Goal: Task Accomplishment & Management: Manage account settings

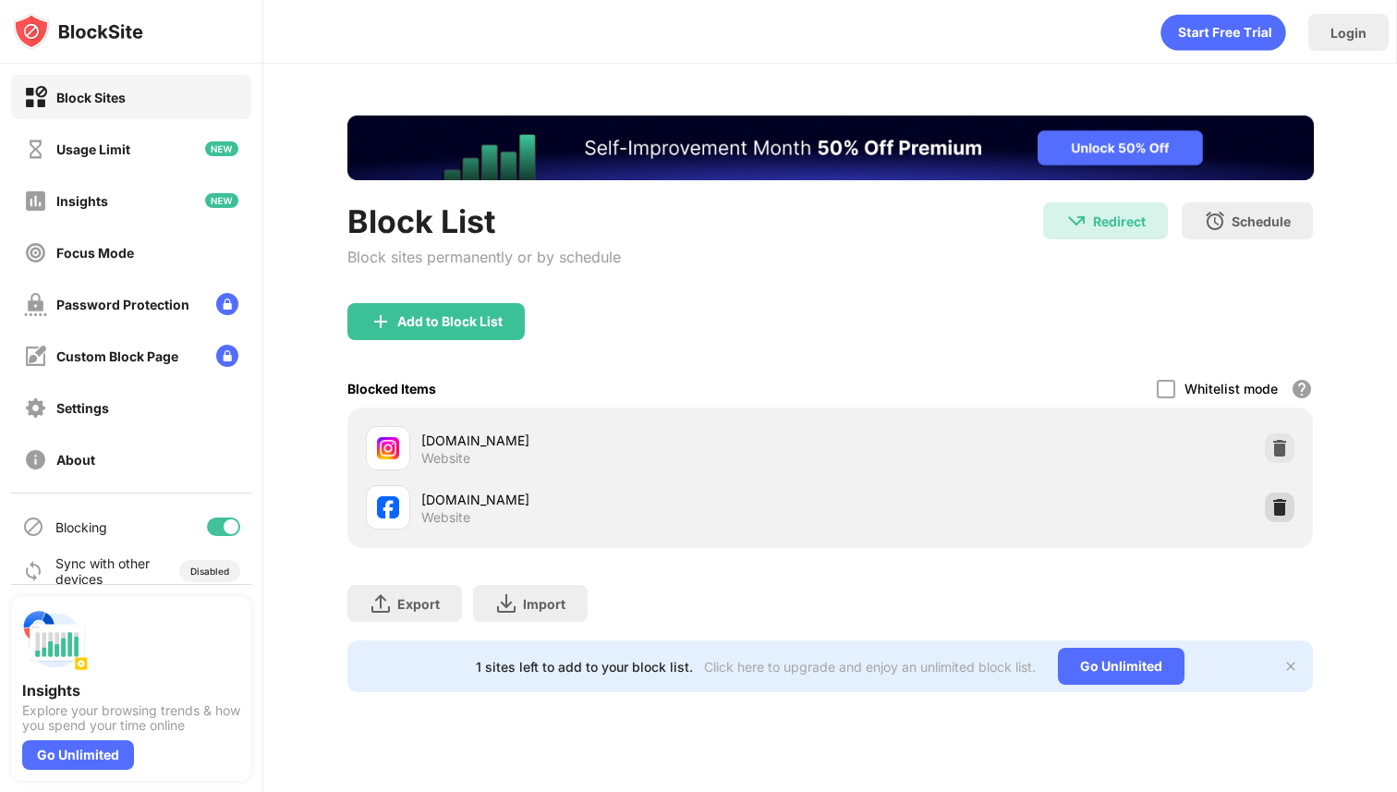
click at [1281, 510] on img at bounding box center [1280, 507] width 18 height 18
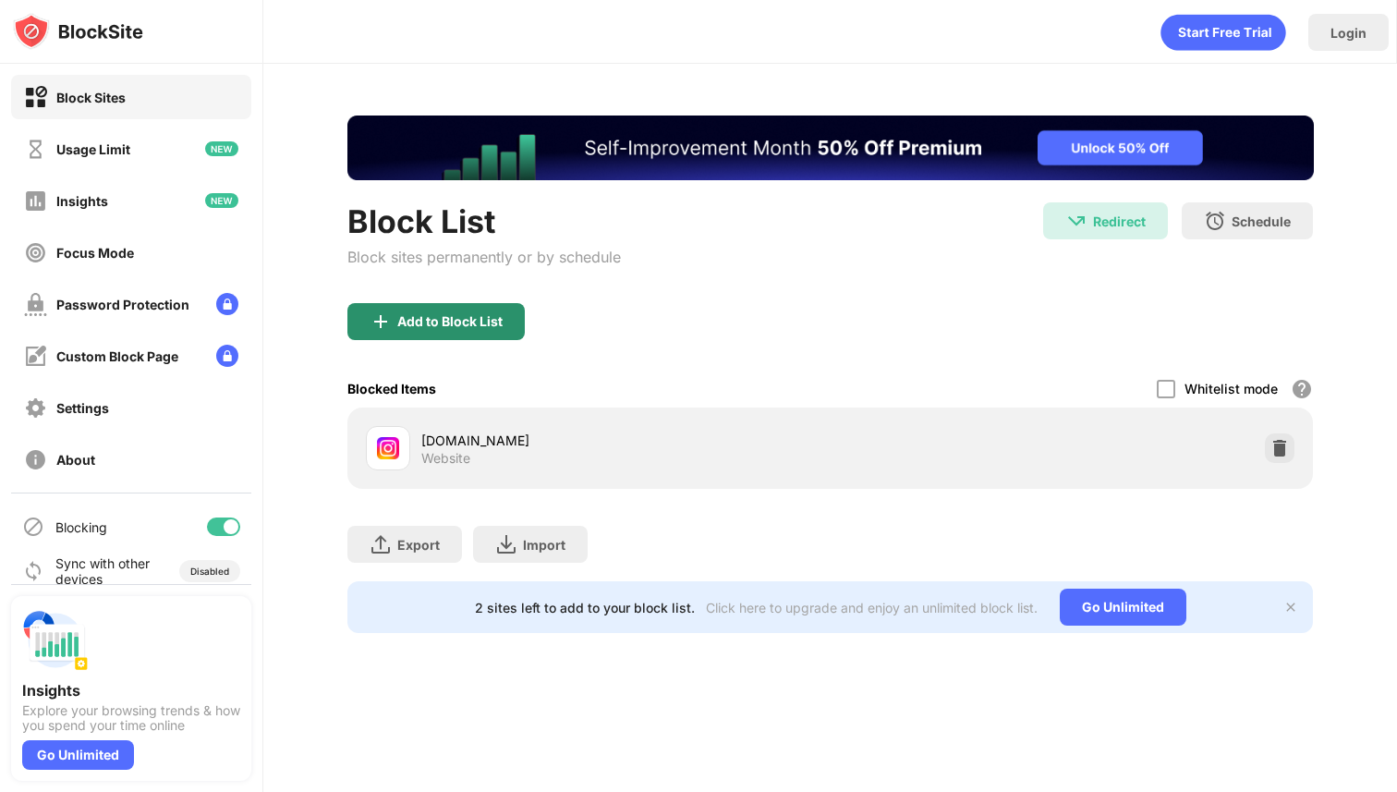
click at [469, 328] on div "Add to Block List" at bounding box center [449, 321] width 105 height 15
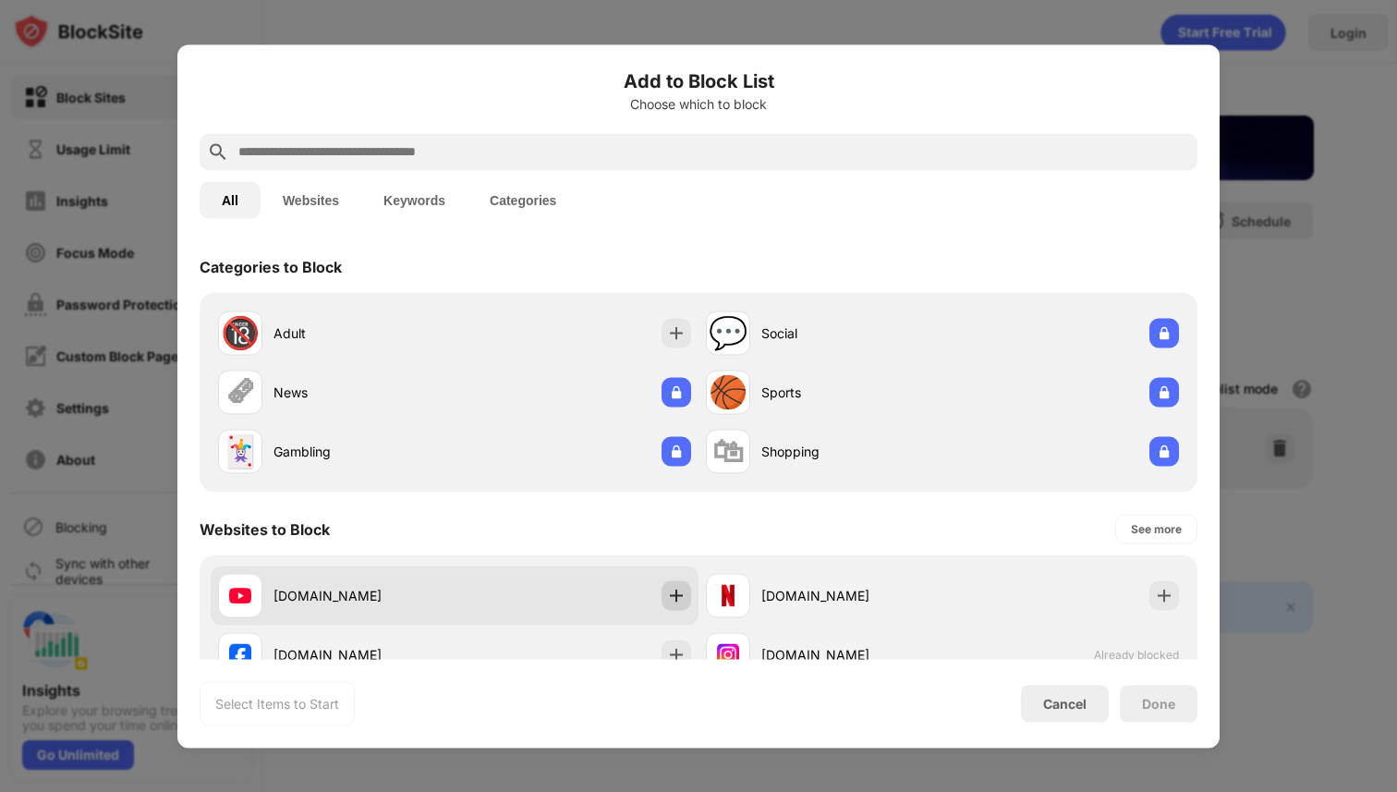
click at [672, 589] on img at bounding box center [676, 595] width 18 height 18
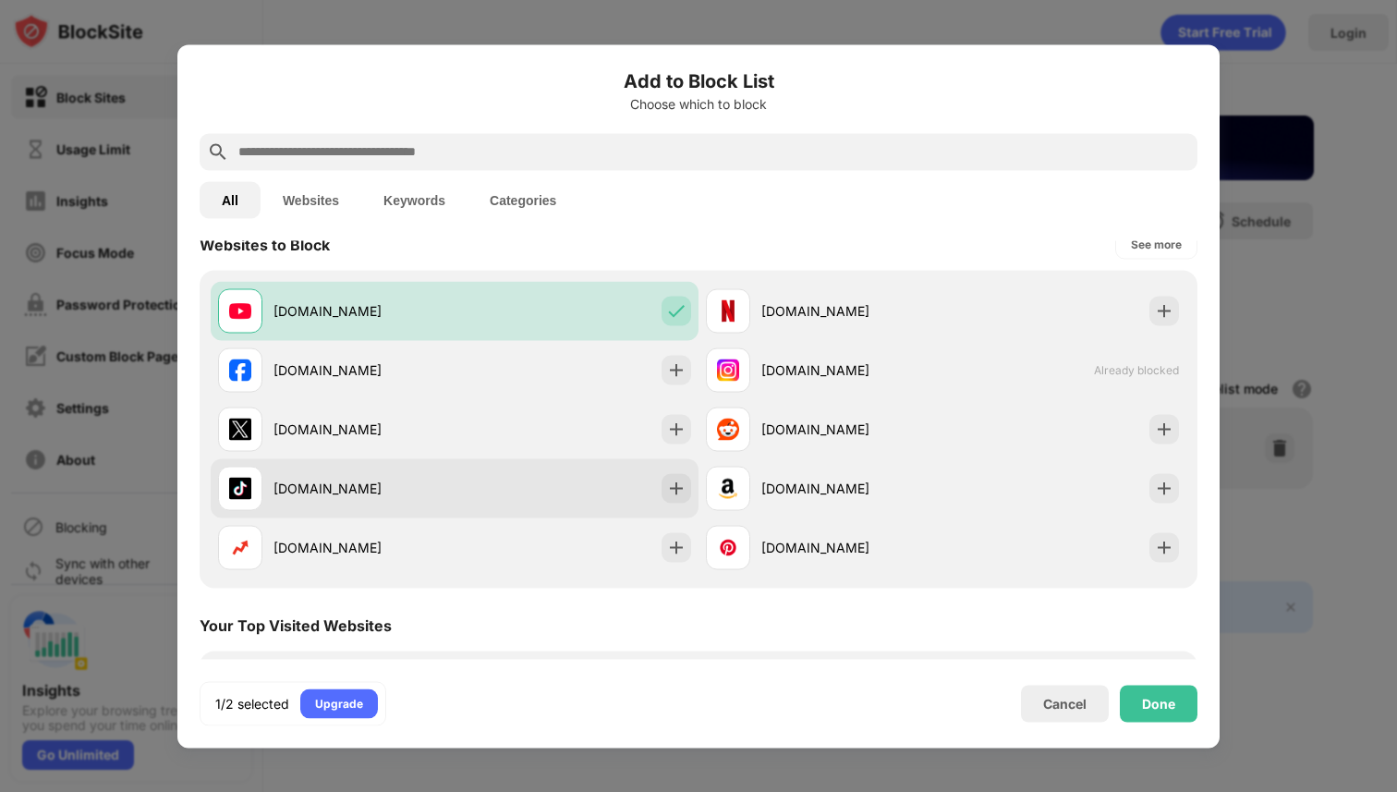
scroll to position [308, 0]
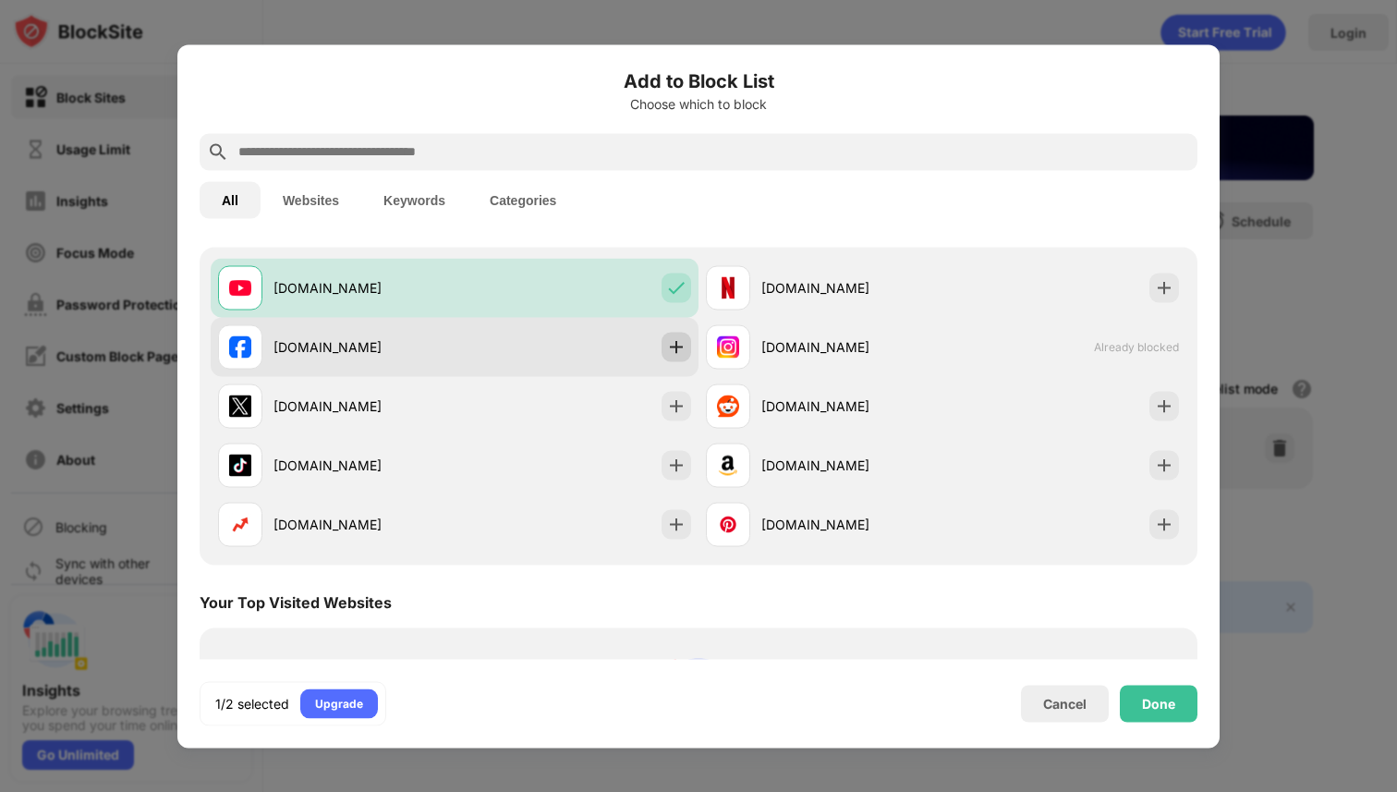
click at [671, 344] on img at bounding box center [676, 346] width 18 height 18
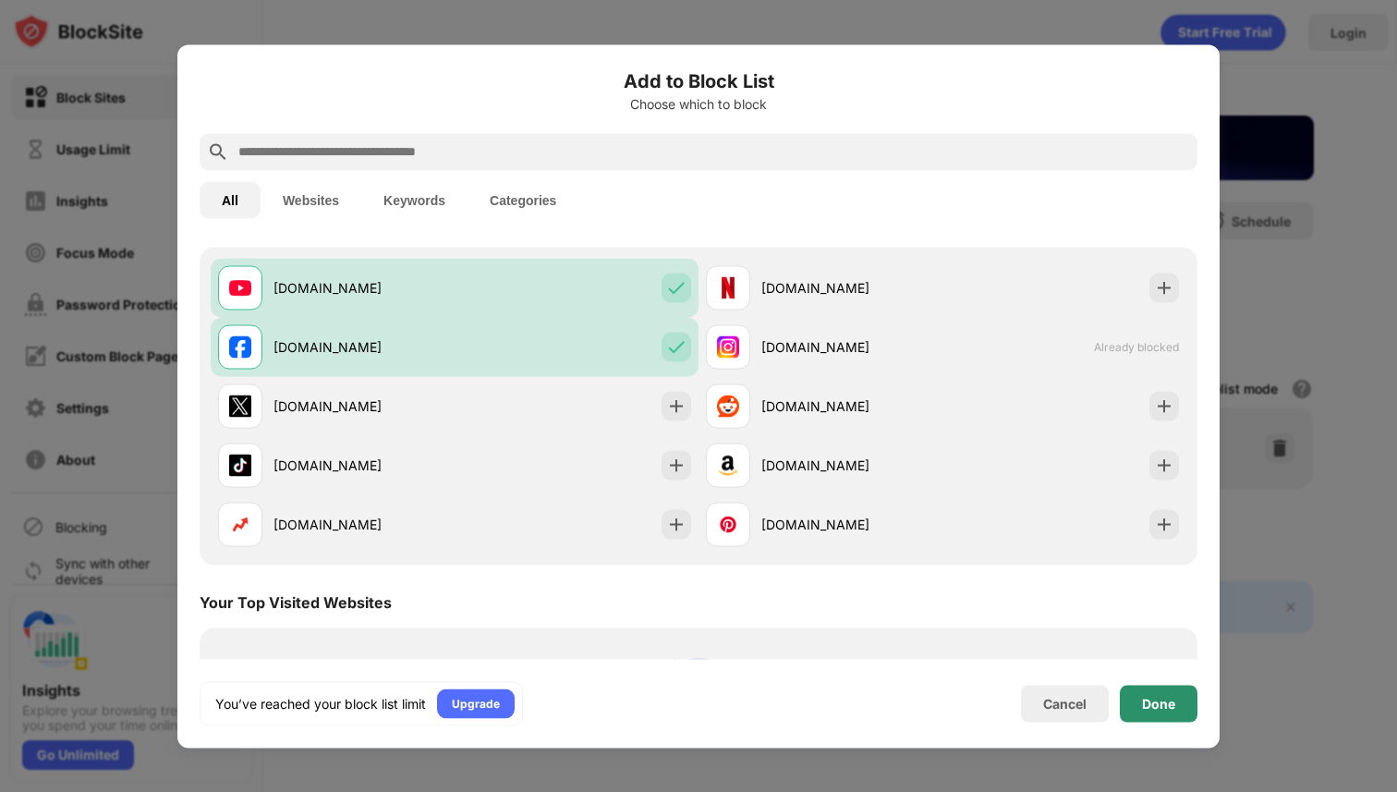
click at [1143, 707] on div "Done" at bounding box center [1158, 703] width 33 height 15
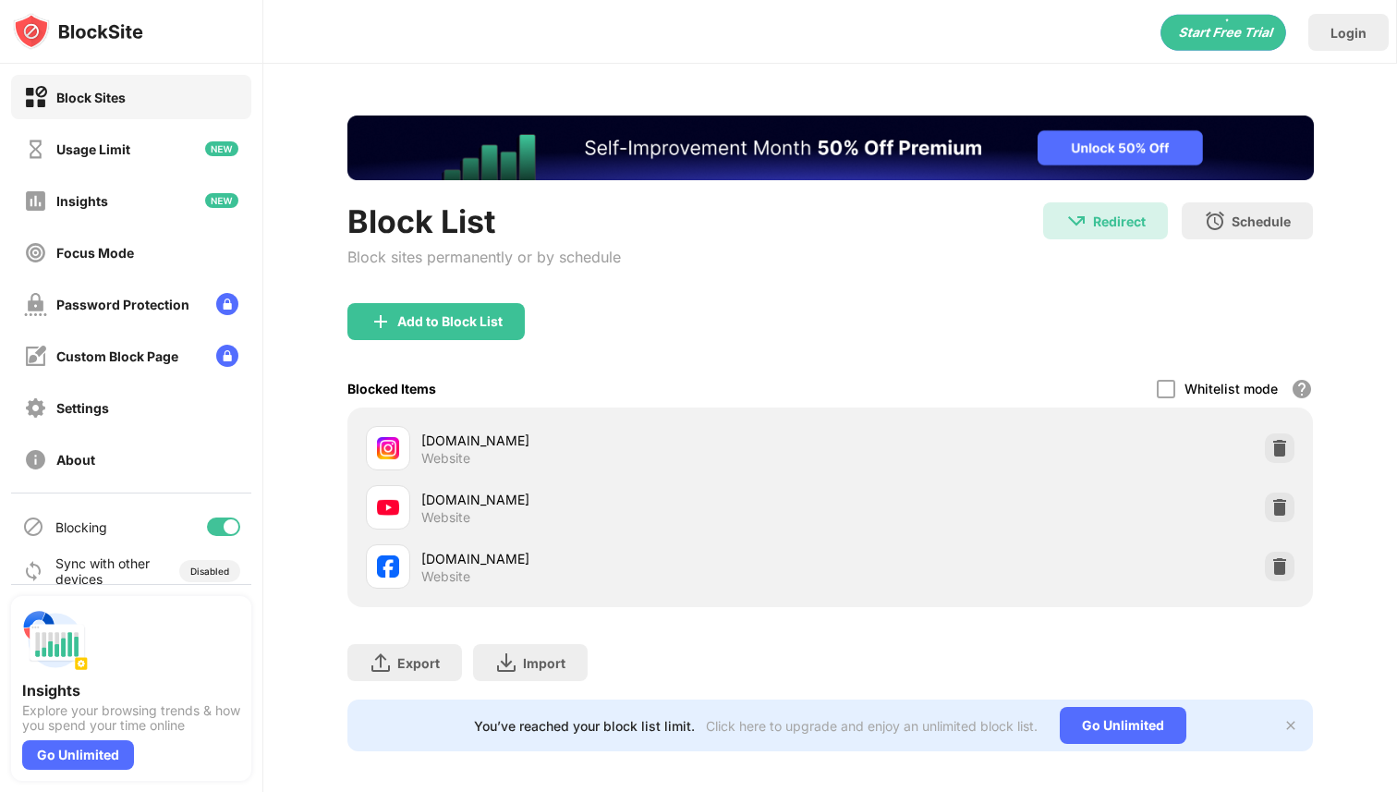
scroll to position [0, 0]
